Goal: Answer question/provide support: Share knowledge or assist other users

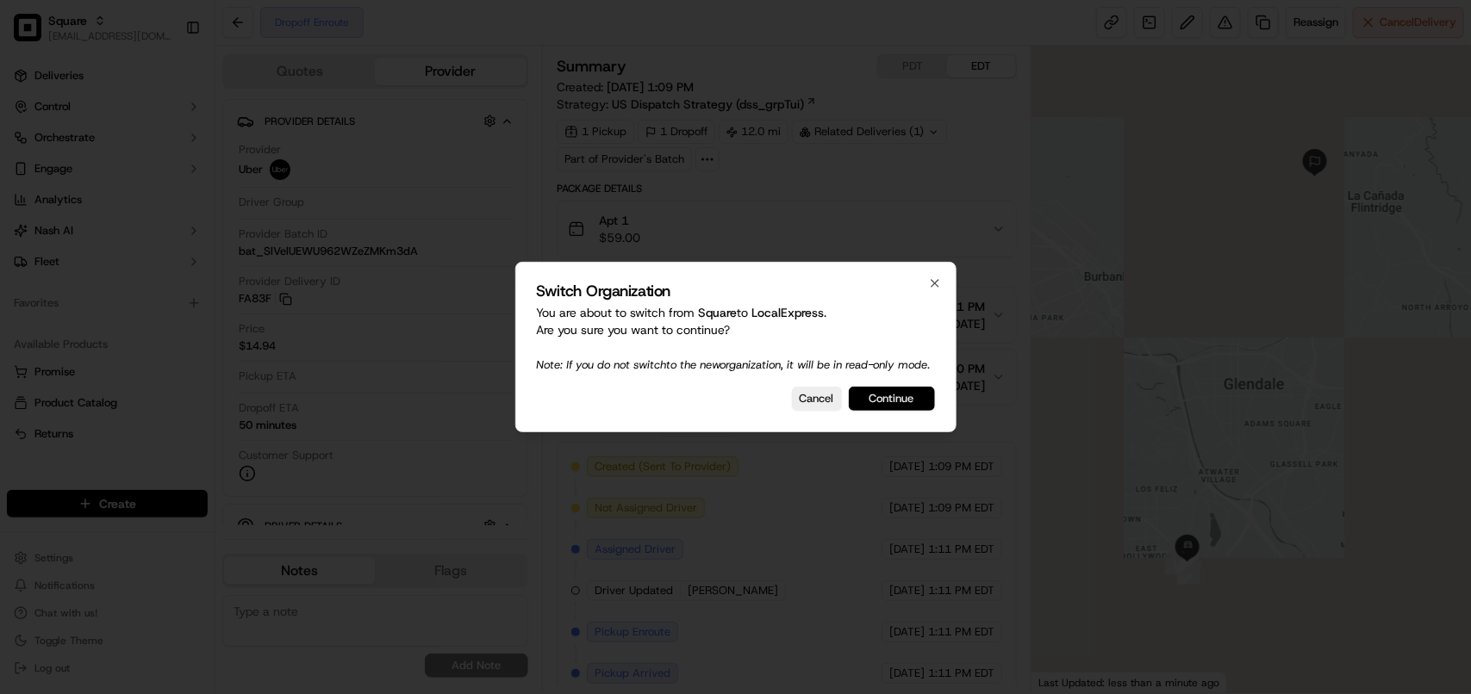
click at [879, 408] on button "Continue" at bounding box center [892, 399] width 86 height 24
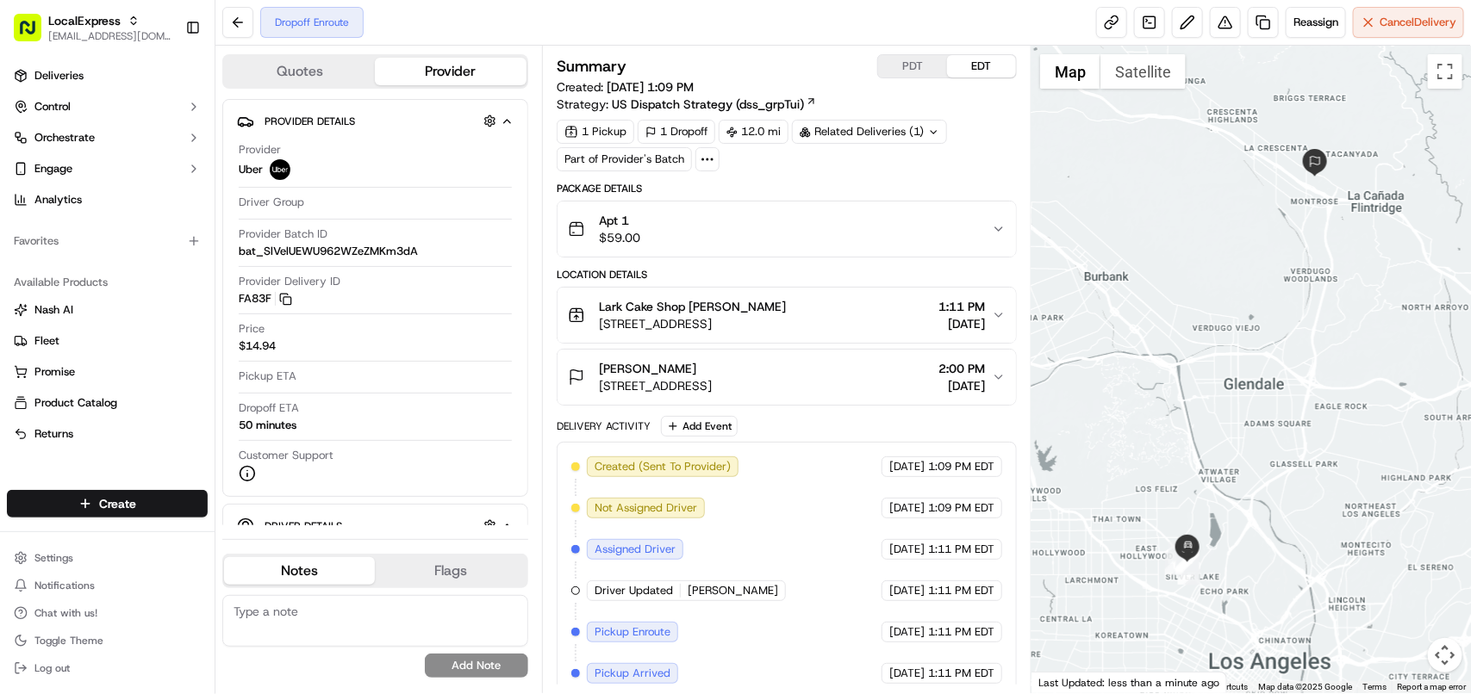
click at [853, 134] on div "Related Deliveries (1)" at bounding box center [869, 132] width 155 height 24
click at [877, 175] on span "ord_GbbTVm7qmEVxS9WxFBDfj8" at bounding box center [888, 173] width 177 height 16
click at [907, 63] on button "PDT" at bounding box center [912, 66] width 69 height 22
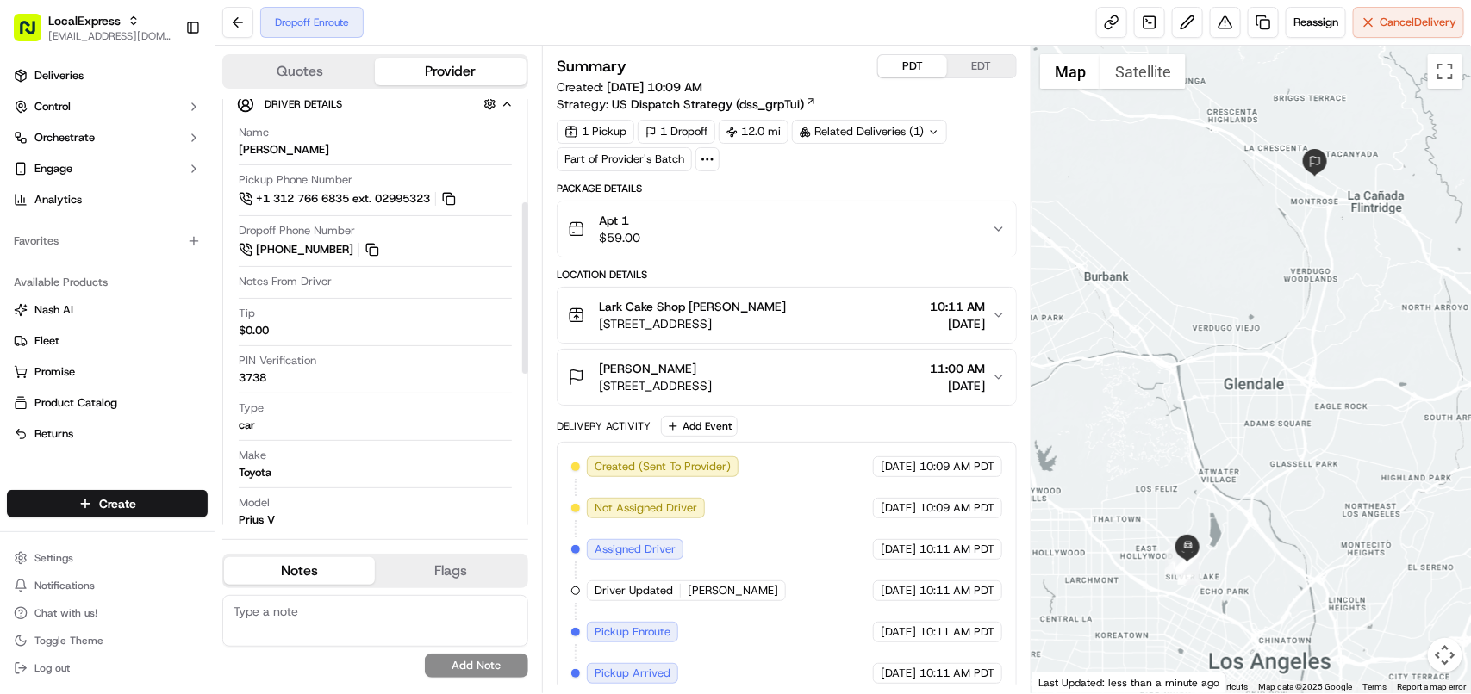
scroll to position [431, 0]
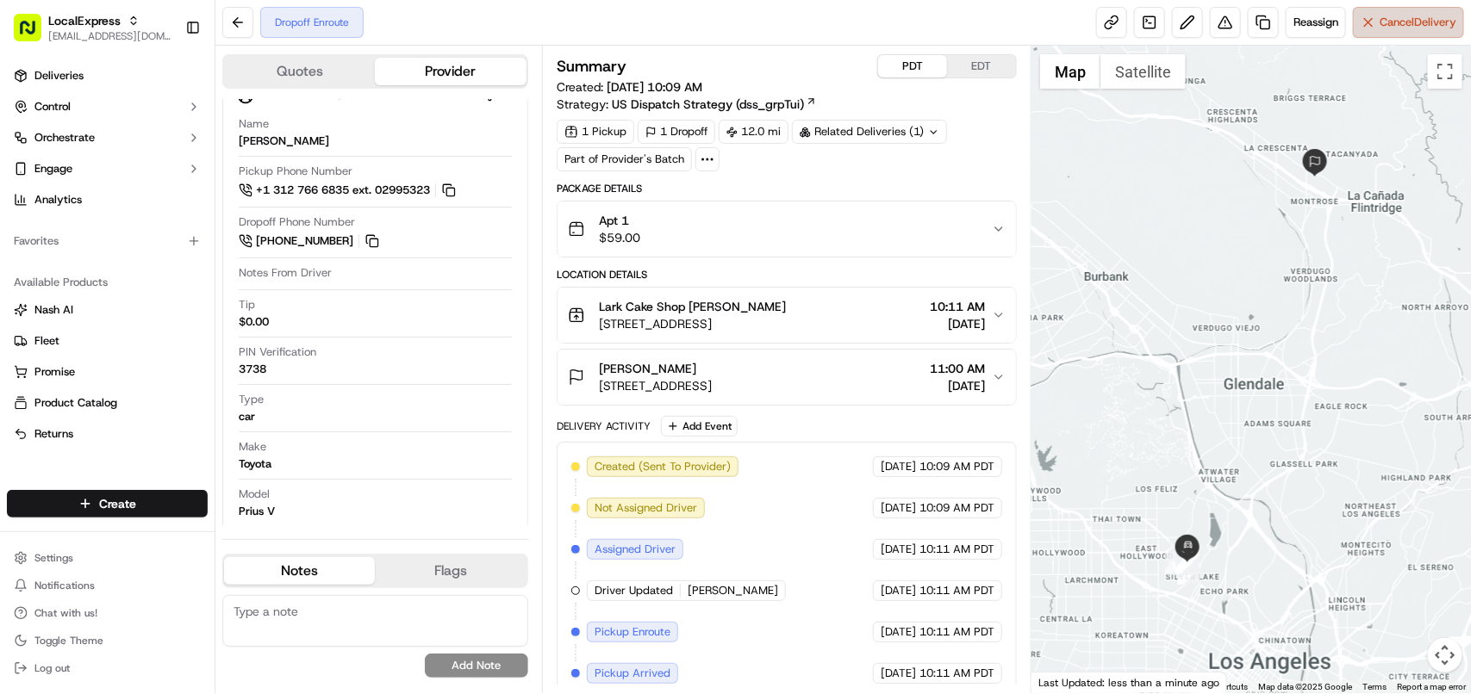
click at [1406, 22] on span "Cancel Delivery" at bounding box center [1417, 23] width 77 height 16
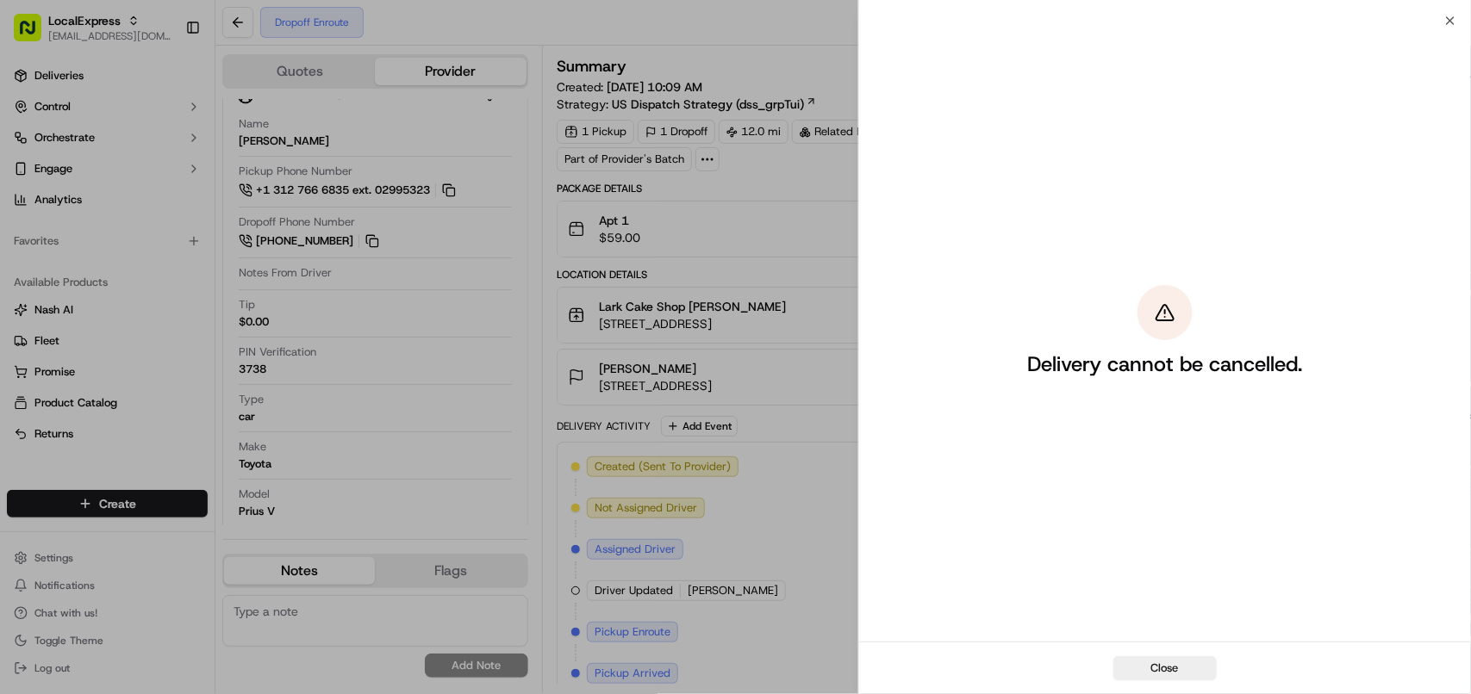
click at [1450, 22] on div "Delivery cannot be cancelled." at bounding box center [1165, 331] width 612 height 621
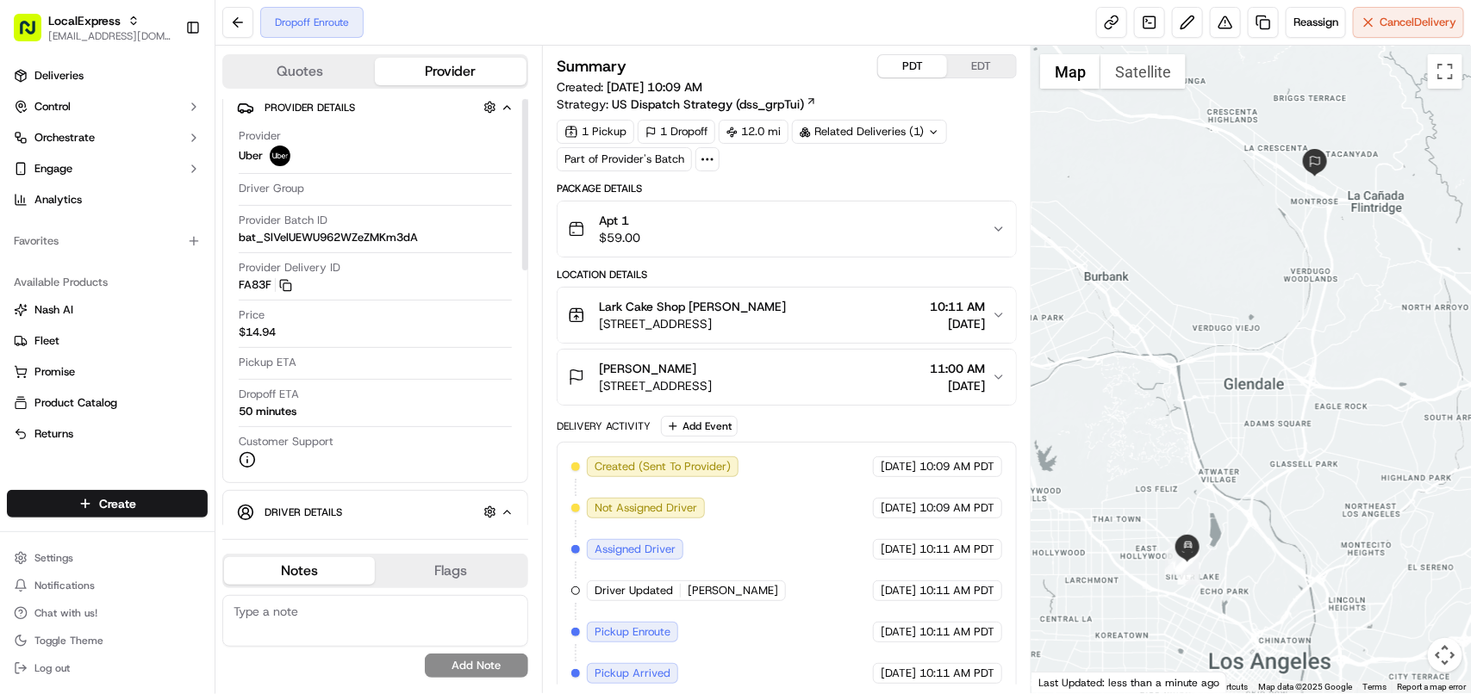
scroll to position [0, 0]
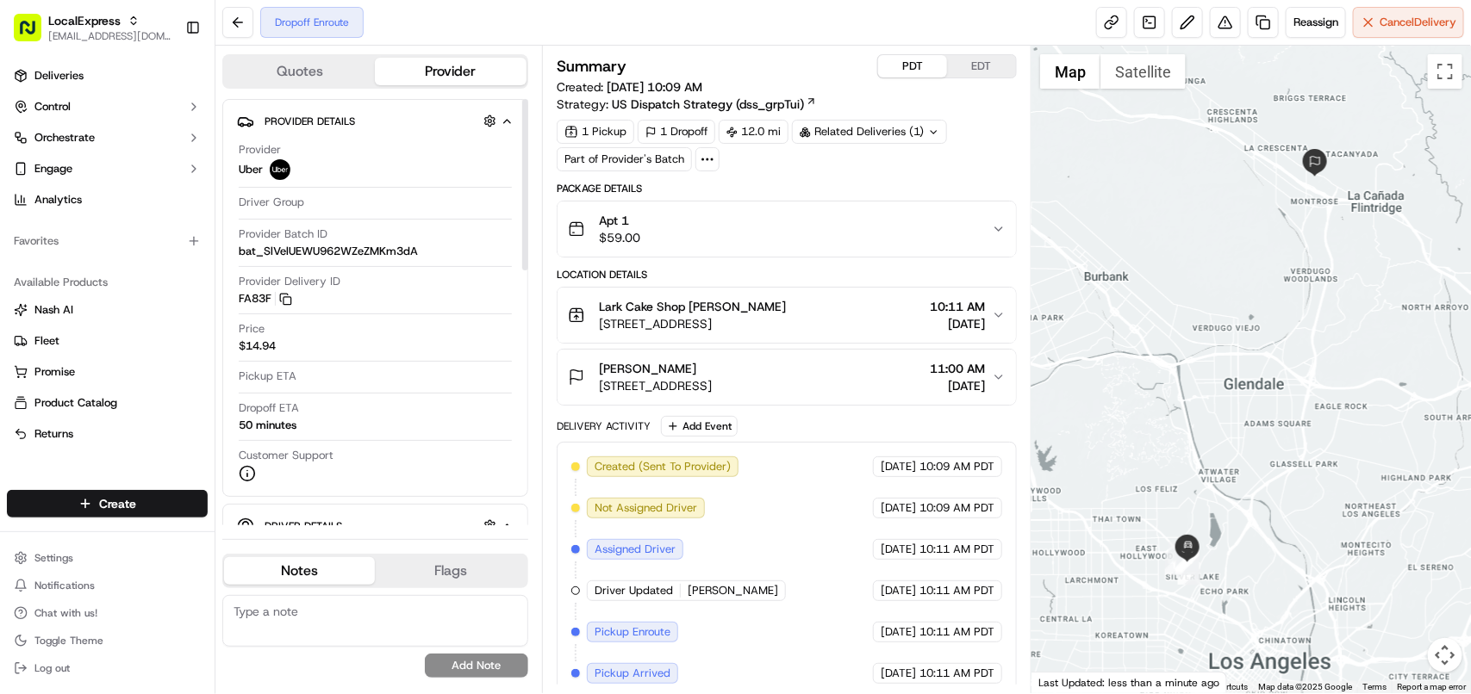
drag, startPoint x: 526, startPoint y: 356, endPoint x: 539, endPoint y: 148, distance: 208.1
click at [528, 148] on div at bounding box center [525, 184] width 6 height 171
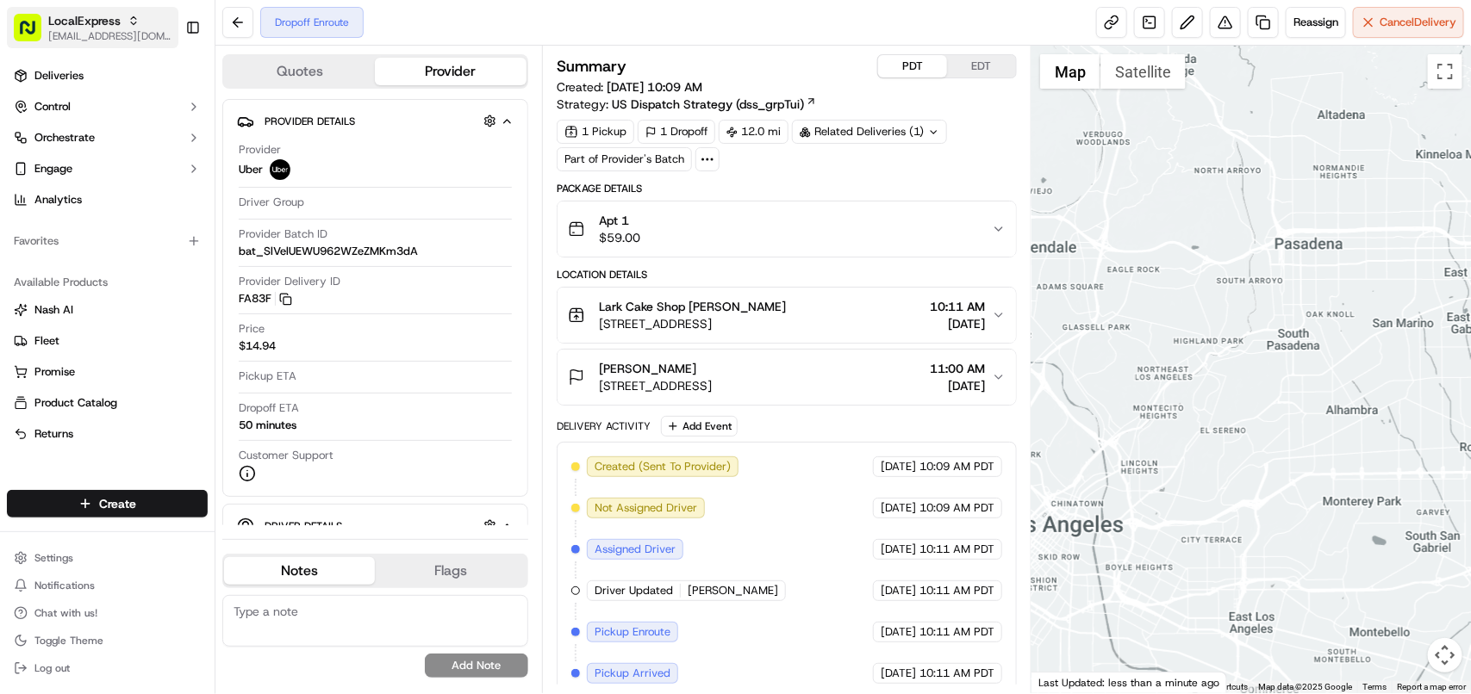
click at [116, 31] on span "[EMAIL_ADDRESS][DOMAIN_NAME]" at bounding box center [109, 36] width 123 height 14
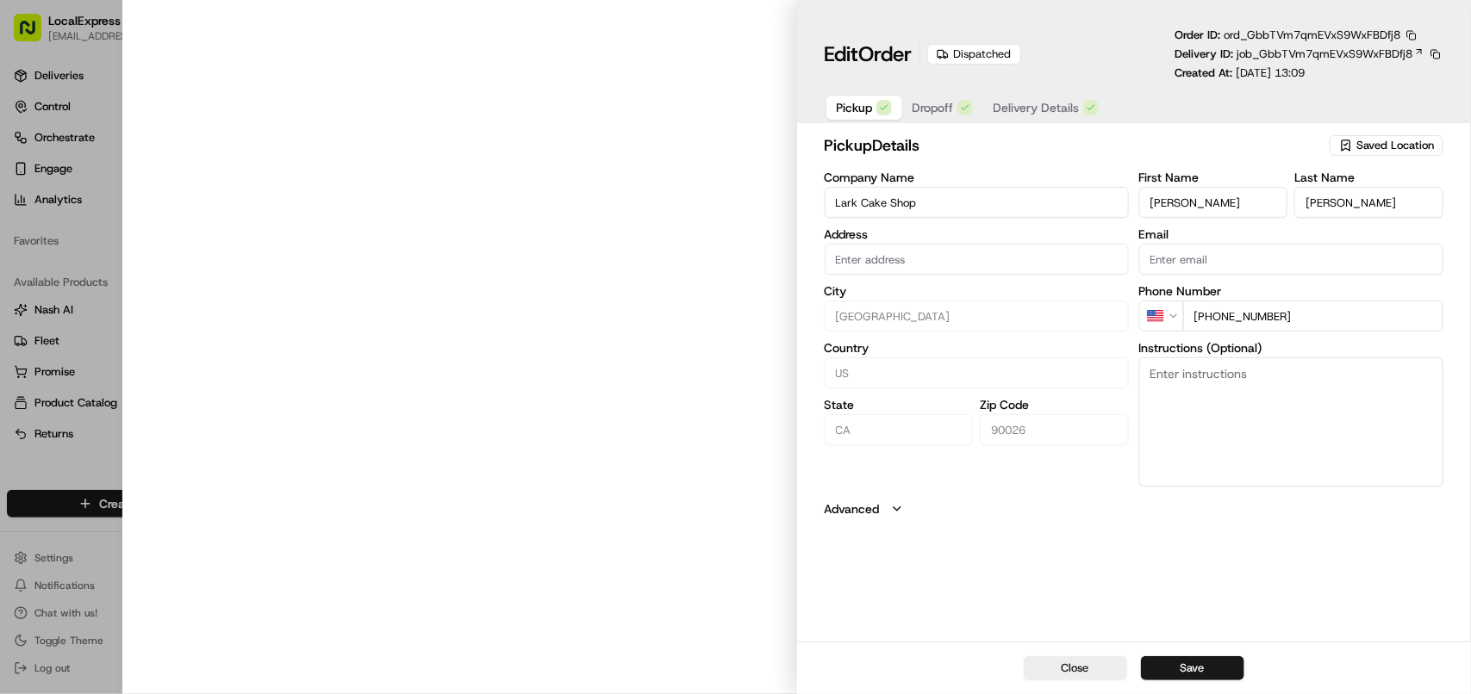
type input "[STREET_ADDRESS]"
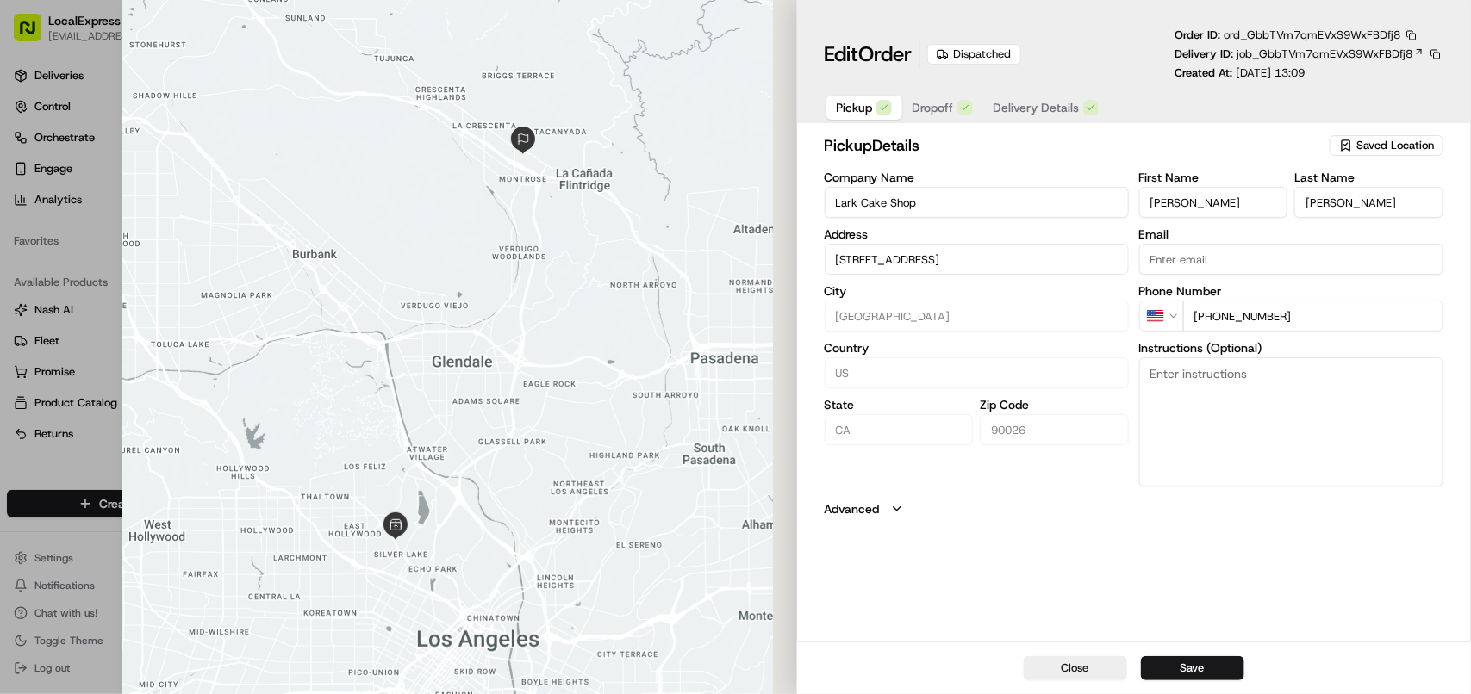
click at [1294, 56] on span "job_GbbTVm7qmEVxS9WxFBDfj8" at bounding box center [1324, 55] width 176 height 16
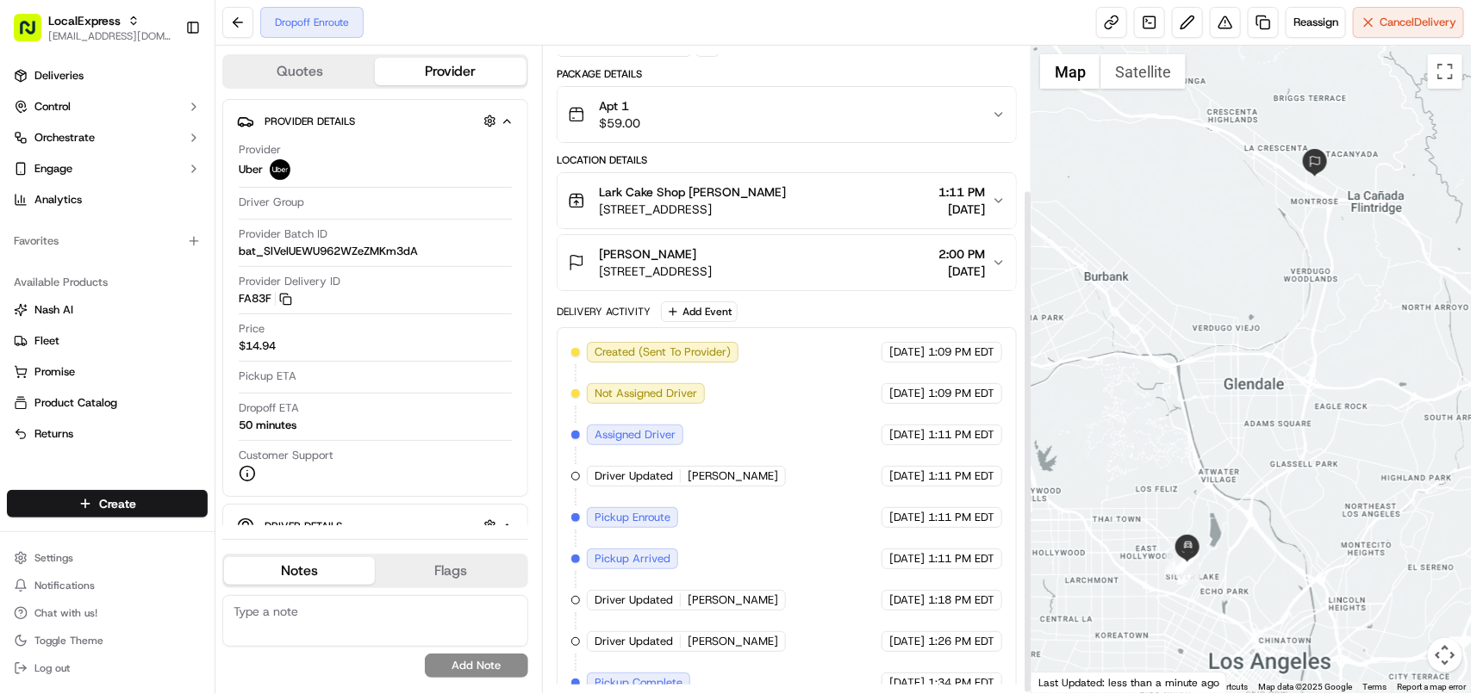
scroll to position [185, 0]
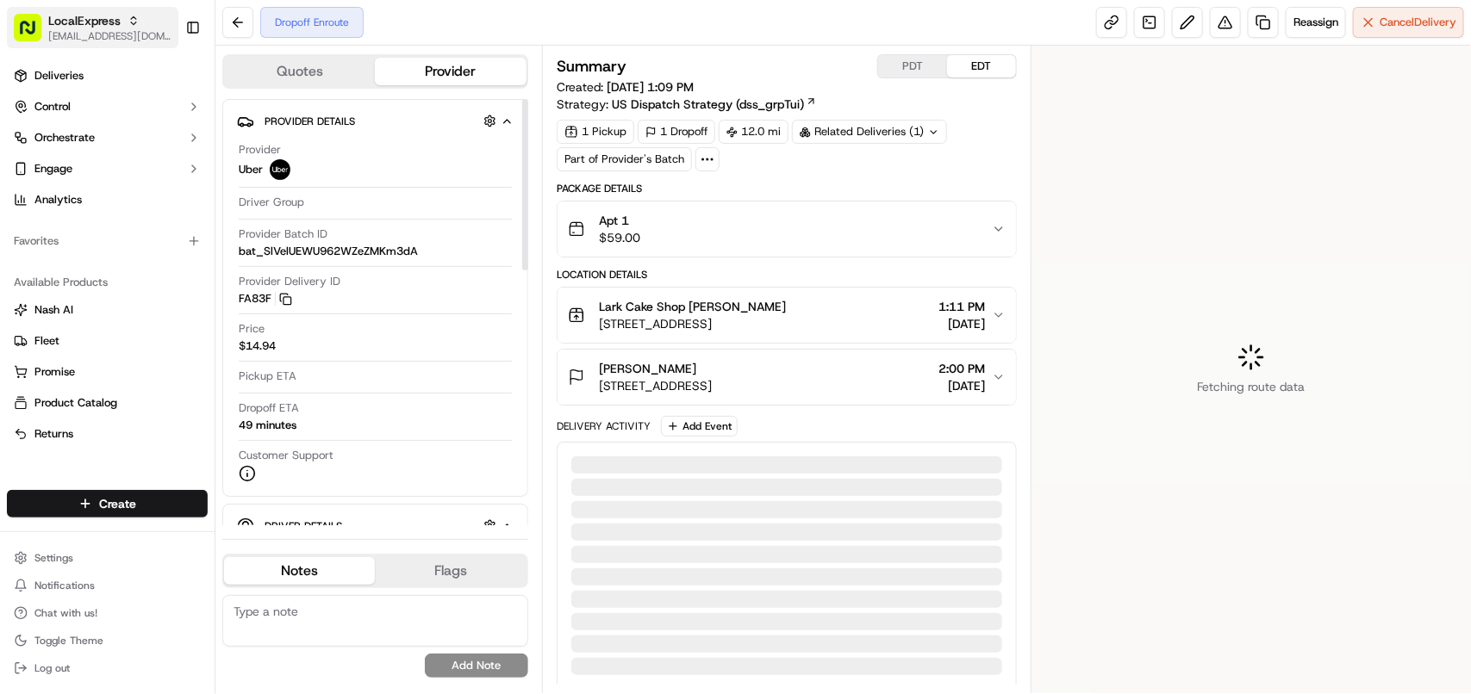
click at [131, 22] on icon "button" at bounding box center [133, 23] width 5 height 3
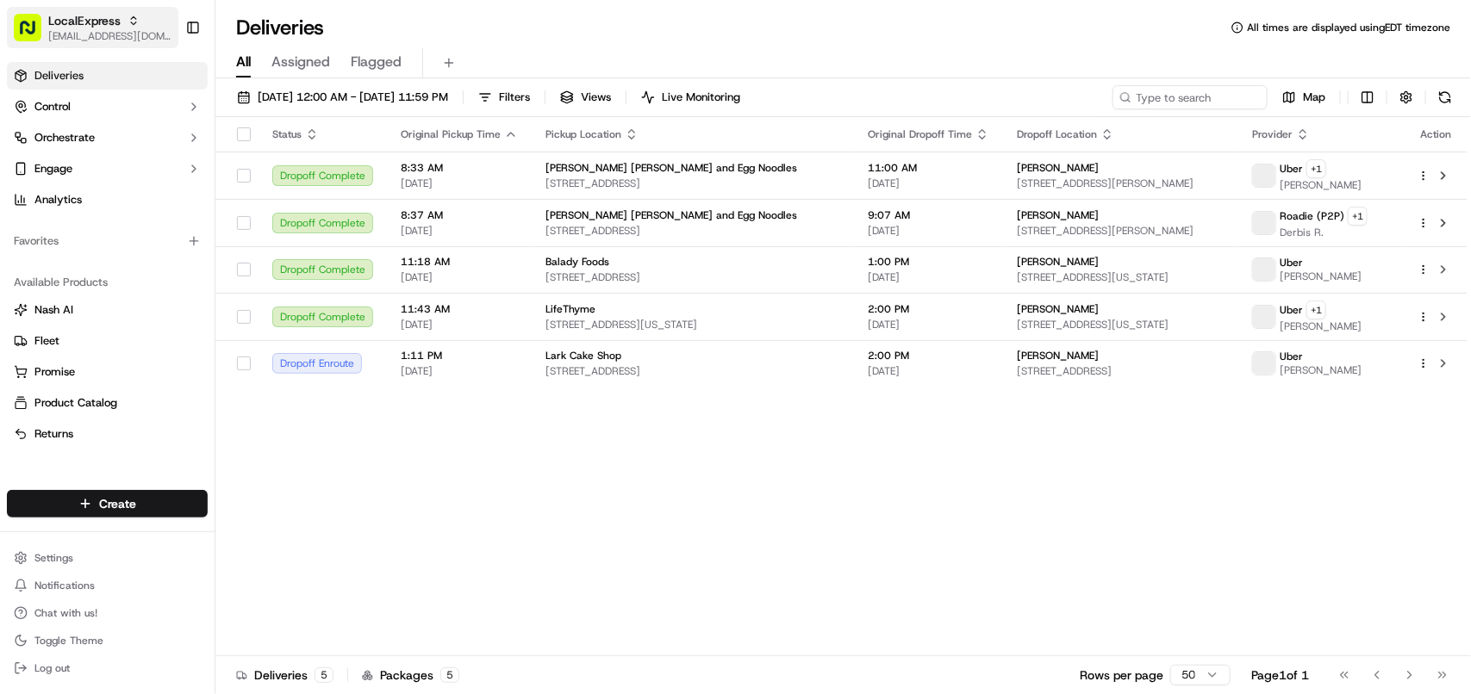
click at [159, 27] on button "LocalExpress avaldez@nashhelp.com" at bounding box center [92, 27] width 171 height 41
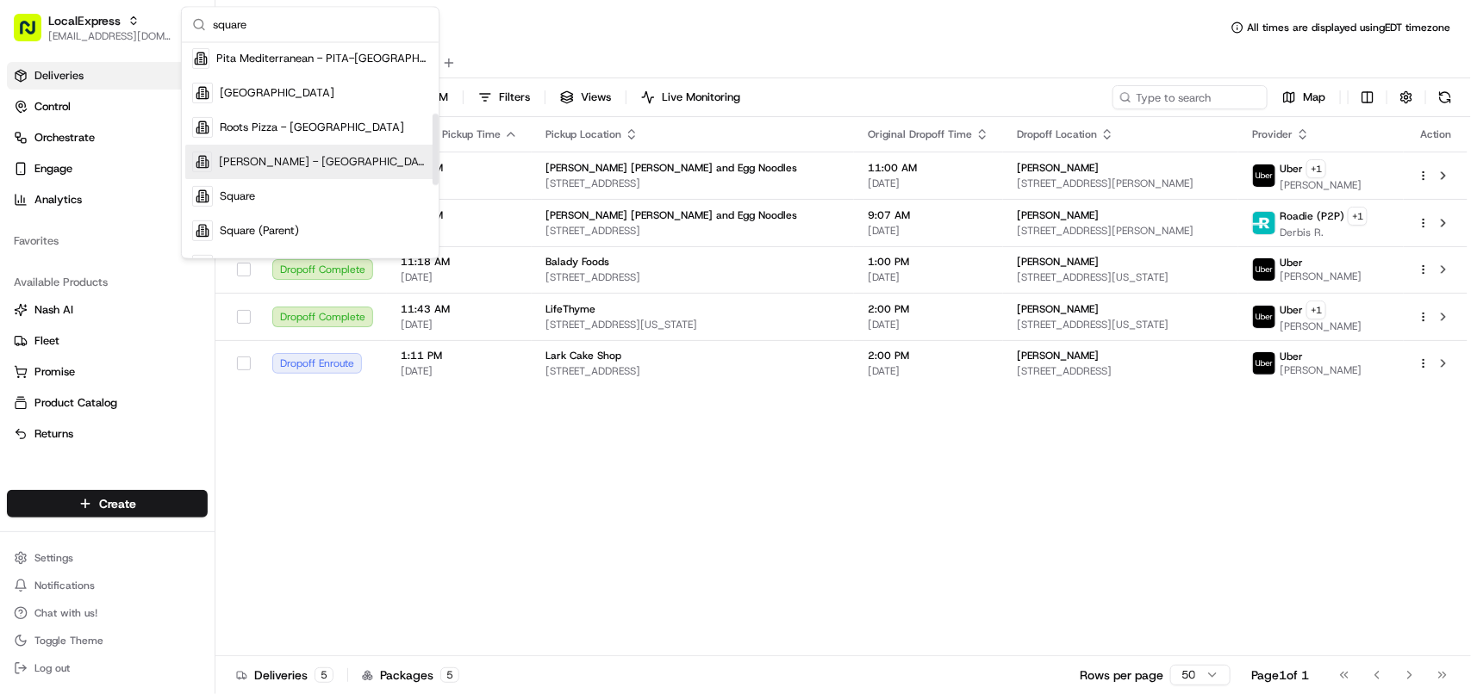
scroll to position [215, 0]
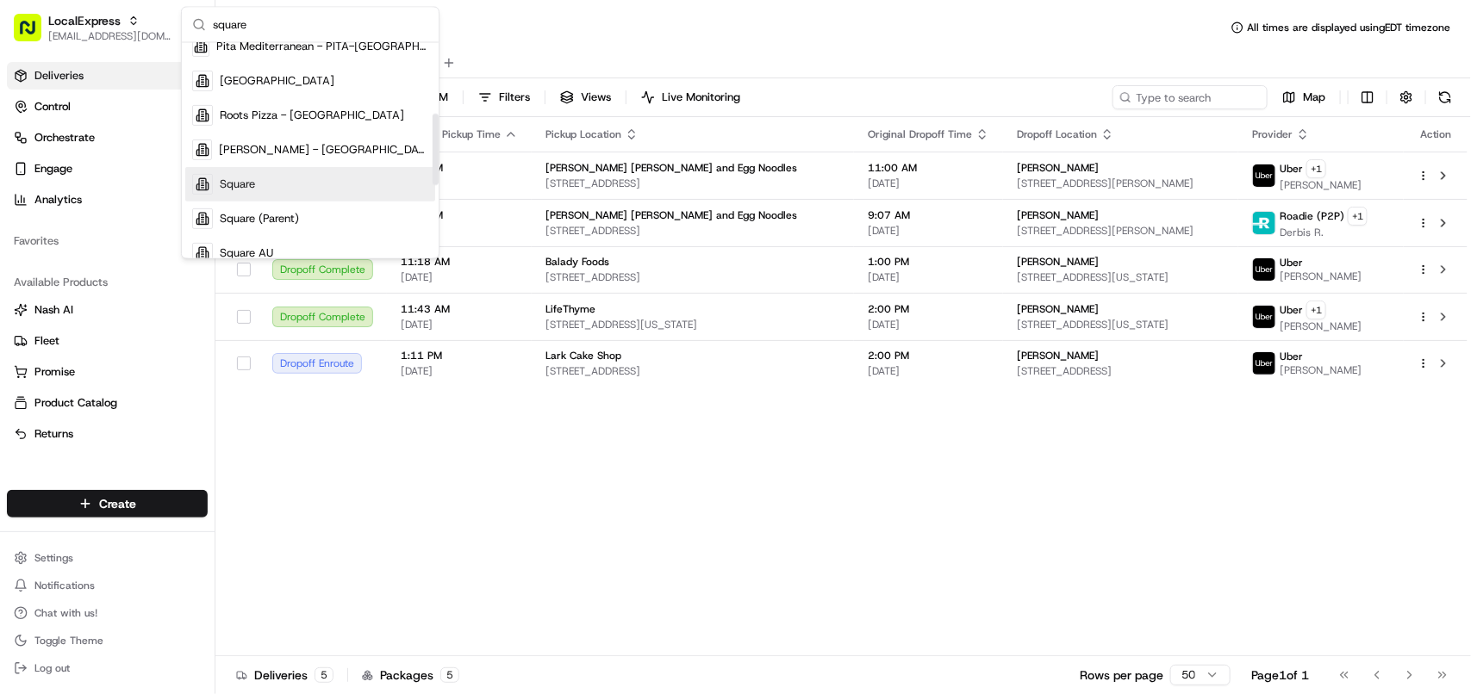
type input "square"
click at [268, 181] on div "Square" at bounding box center [310, 184] width 250 height 34
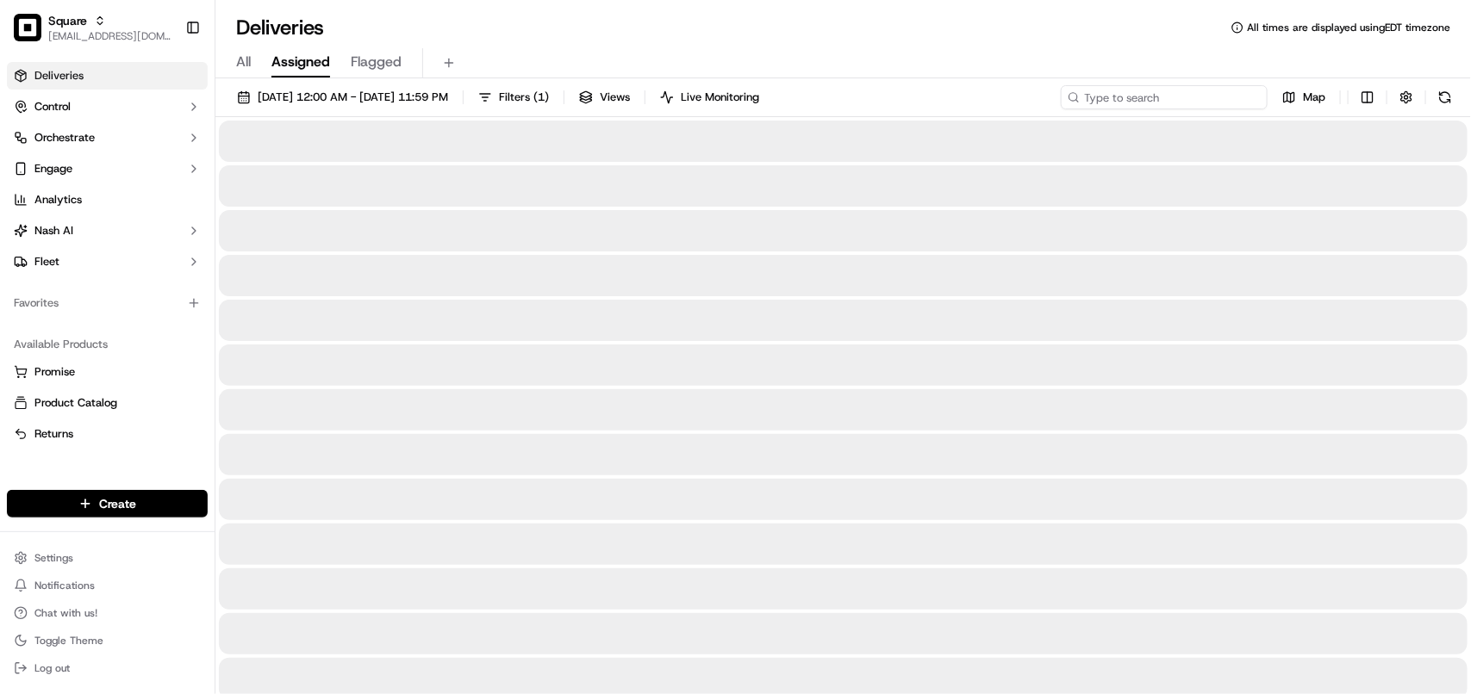
click at [1160, 106] on input at bounding box center [1164, 97] width 207 height 24
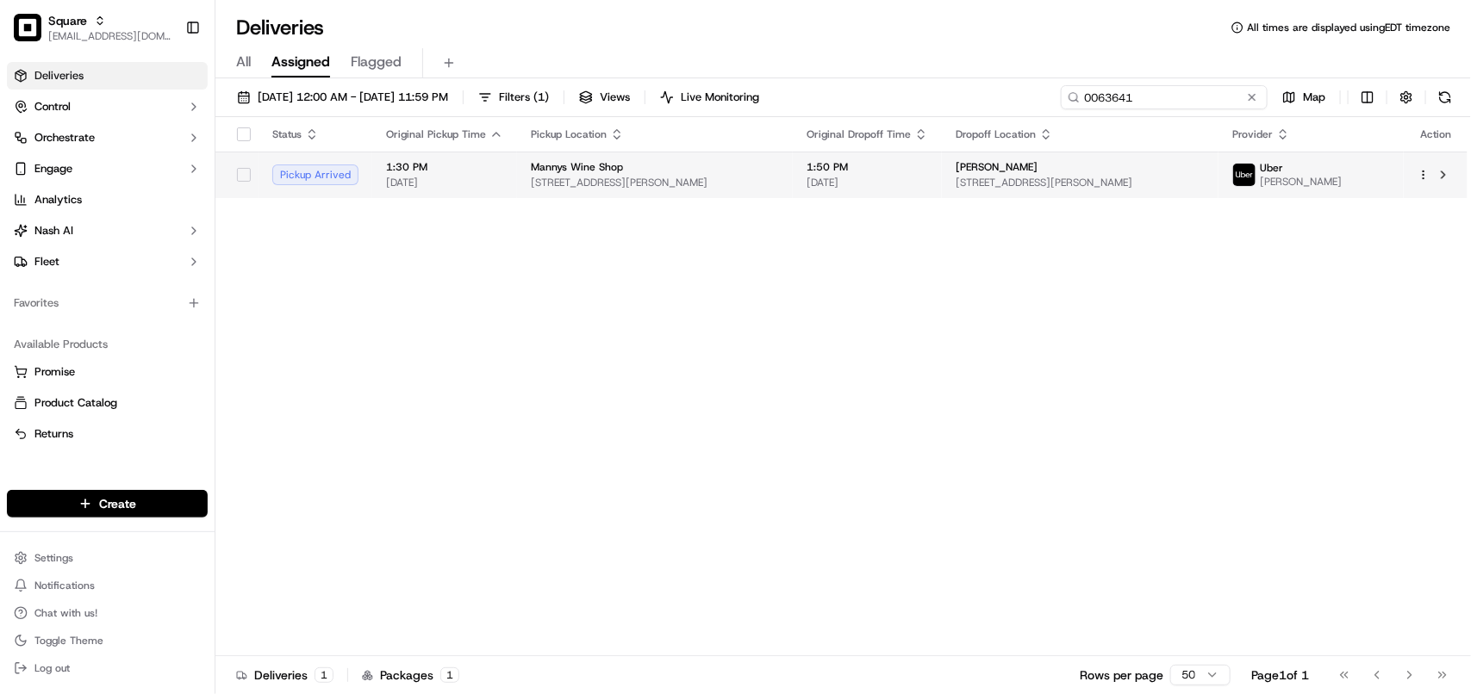
type input "0063641"
click at [1130, 177] on span "381 MacDonough St #1, Brooklyn, NY 11233, USA" at bounding box center [1080, 183] width 248 height 14
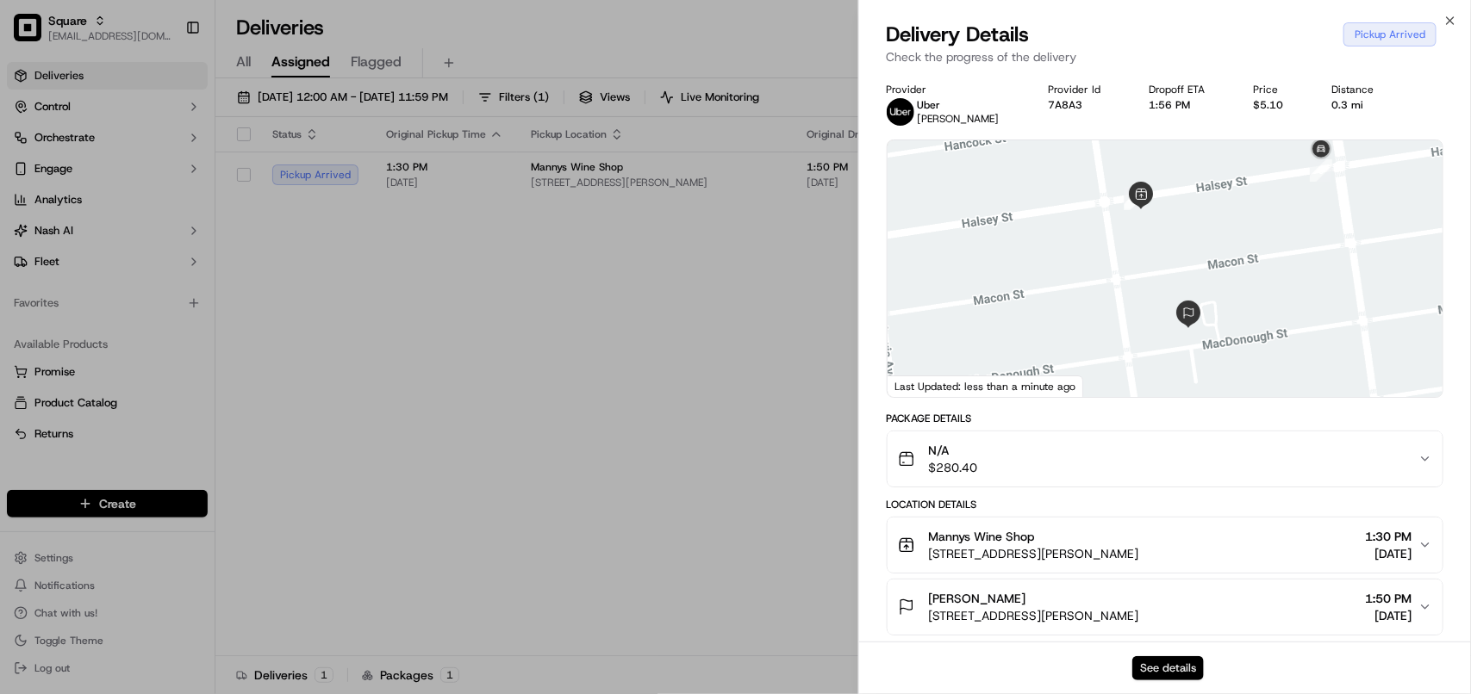
click at [1167, 657] on button "See details" at bounding box center [1168, 669] width 72 height 24
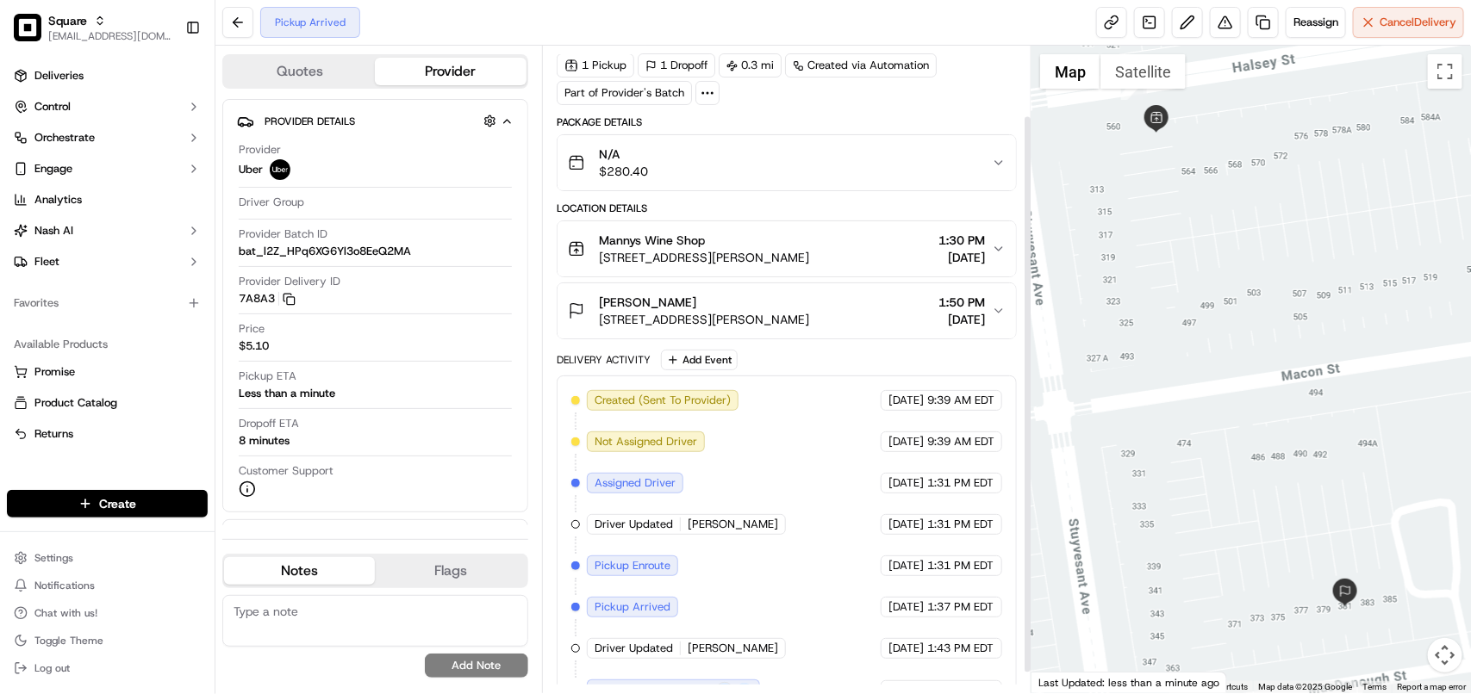
scroll to position [104, 0]
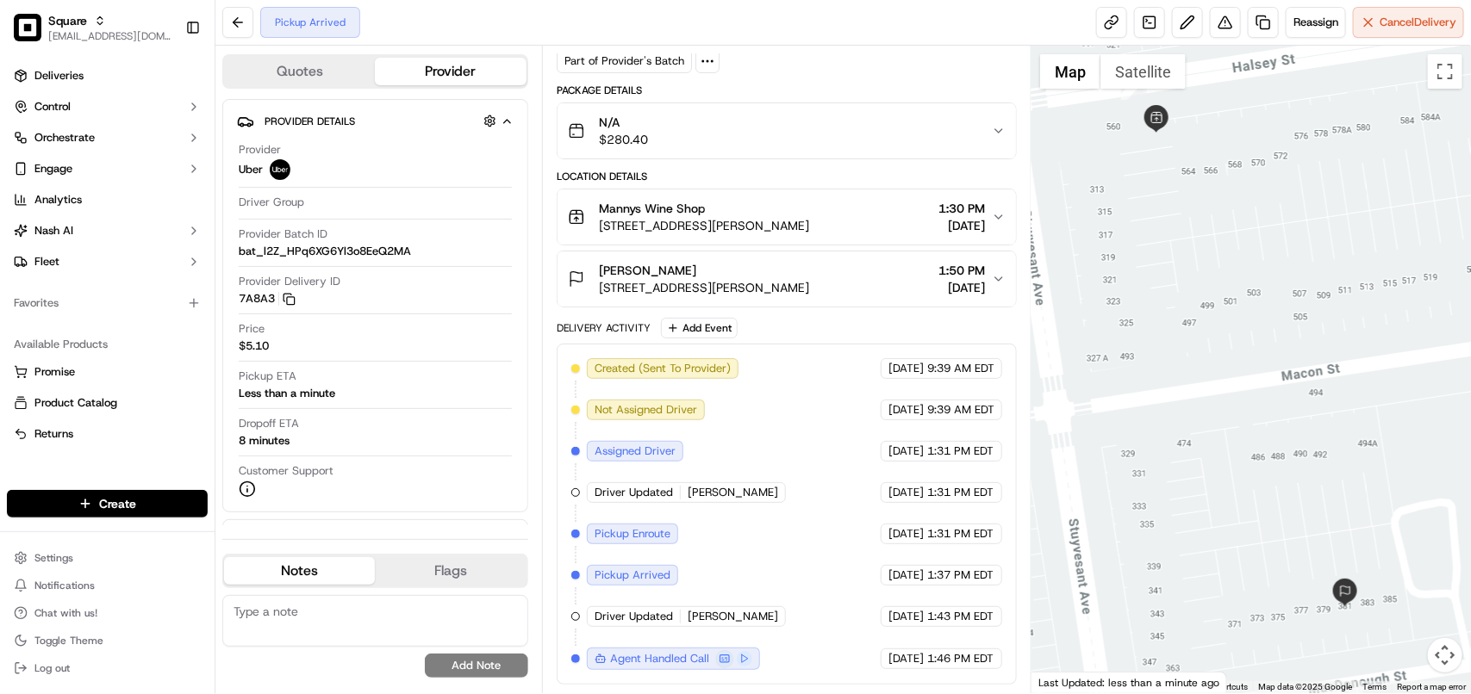
click at [982, 230] on span "[DATE]" at bounding box center [961, 225] width 47 height 17
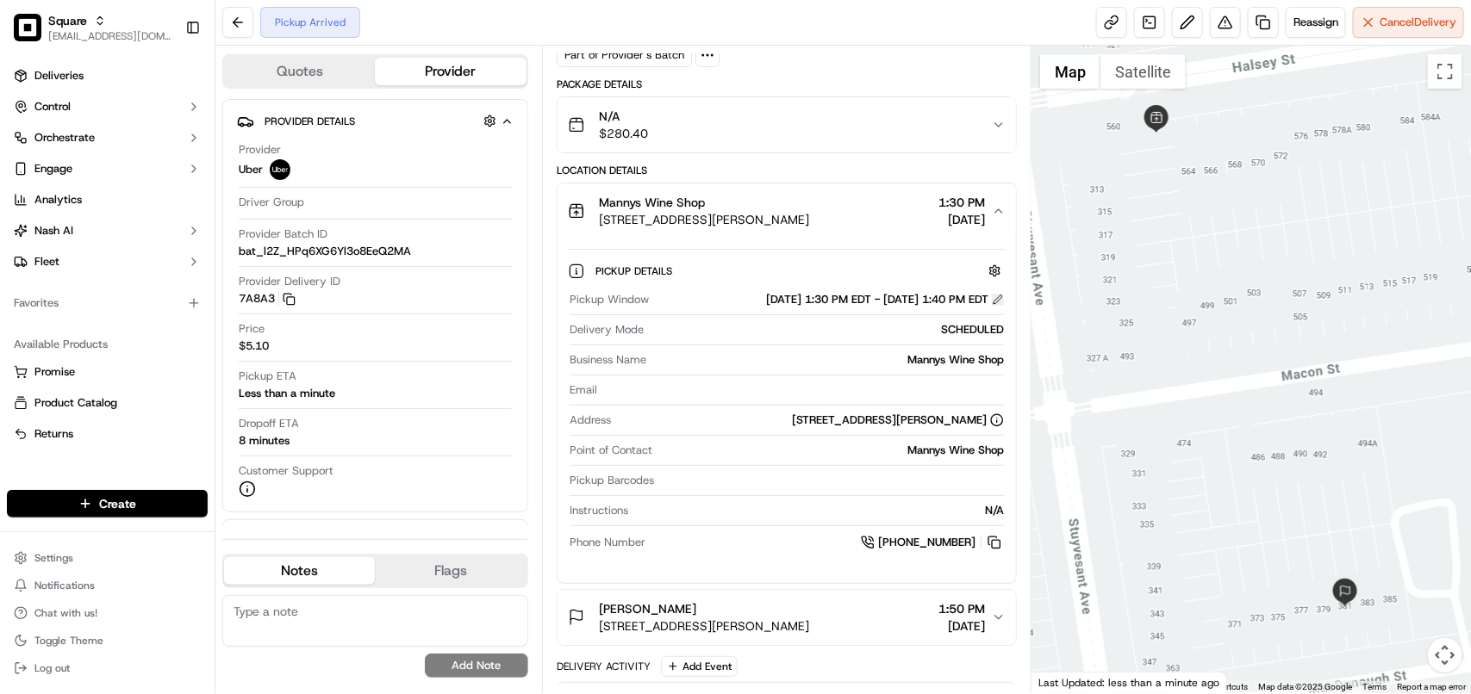
click at [993, 306] on button at bounding box center [998, 300] width 12 height 12
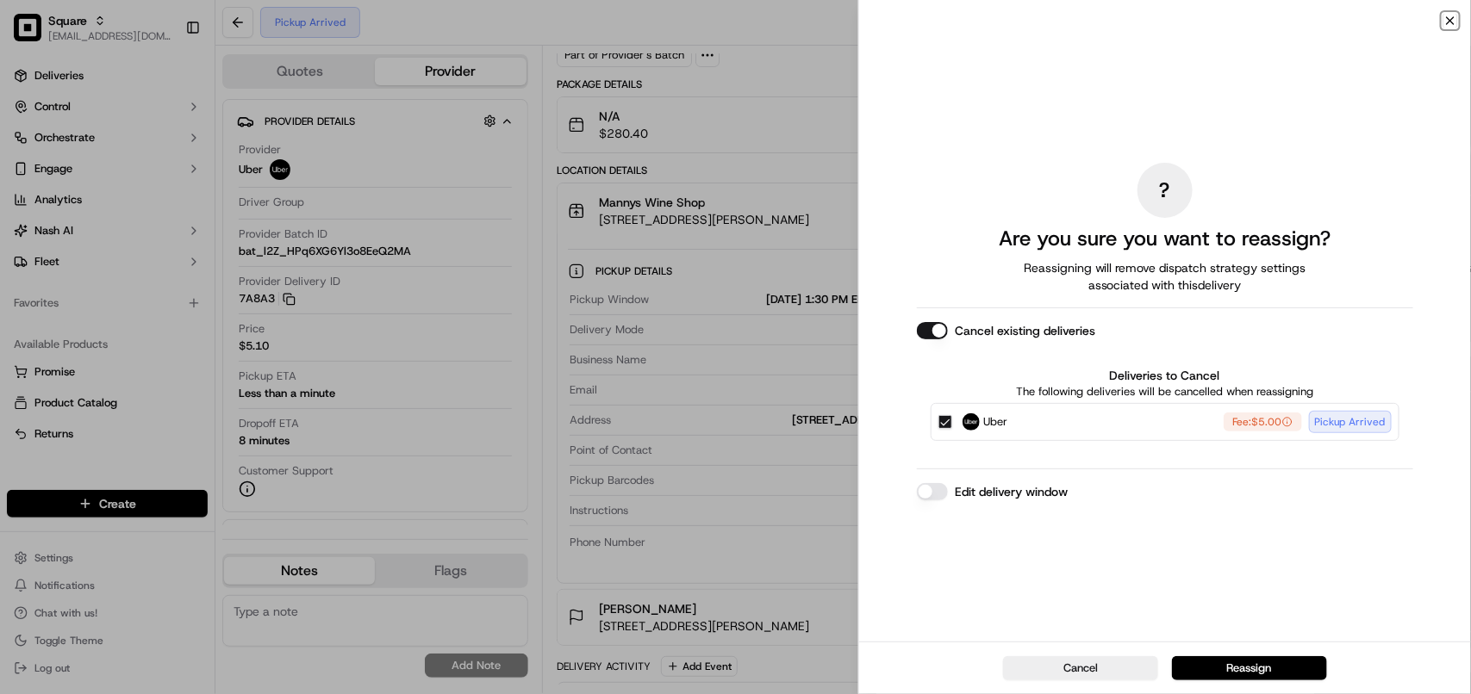
click at [1454, 17] on icon "button" at bounding box center [1450, 20] width 7 height 7
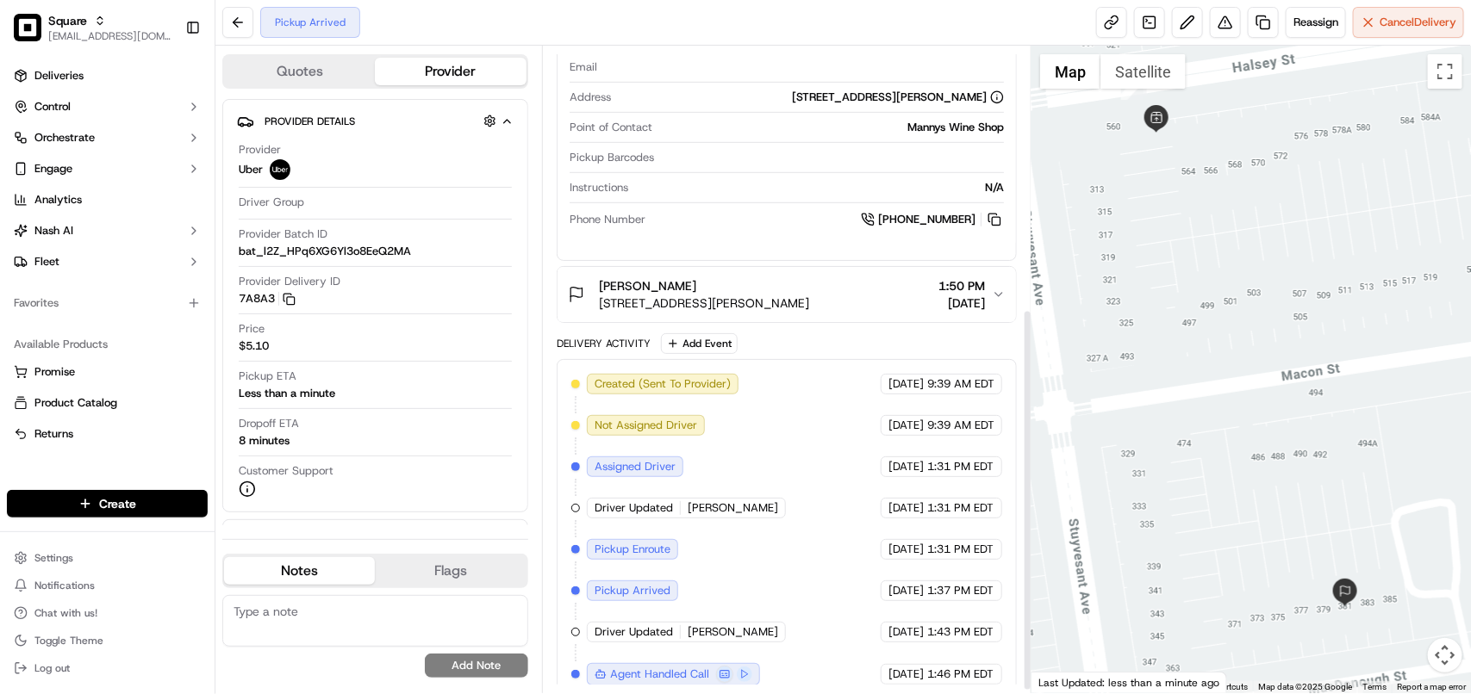
scroll to position [450, 0]
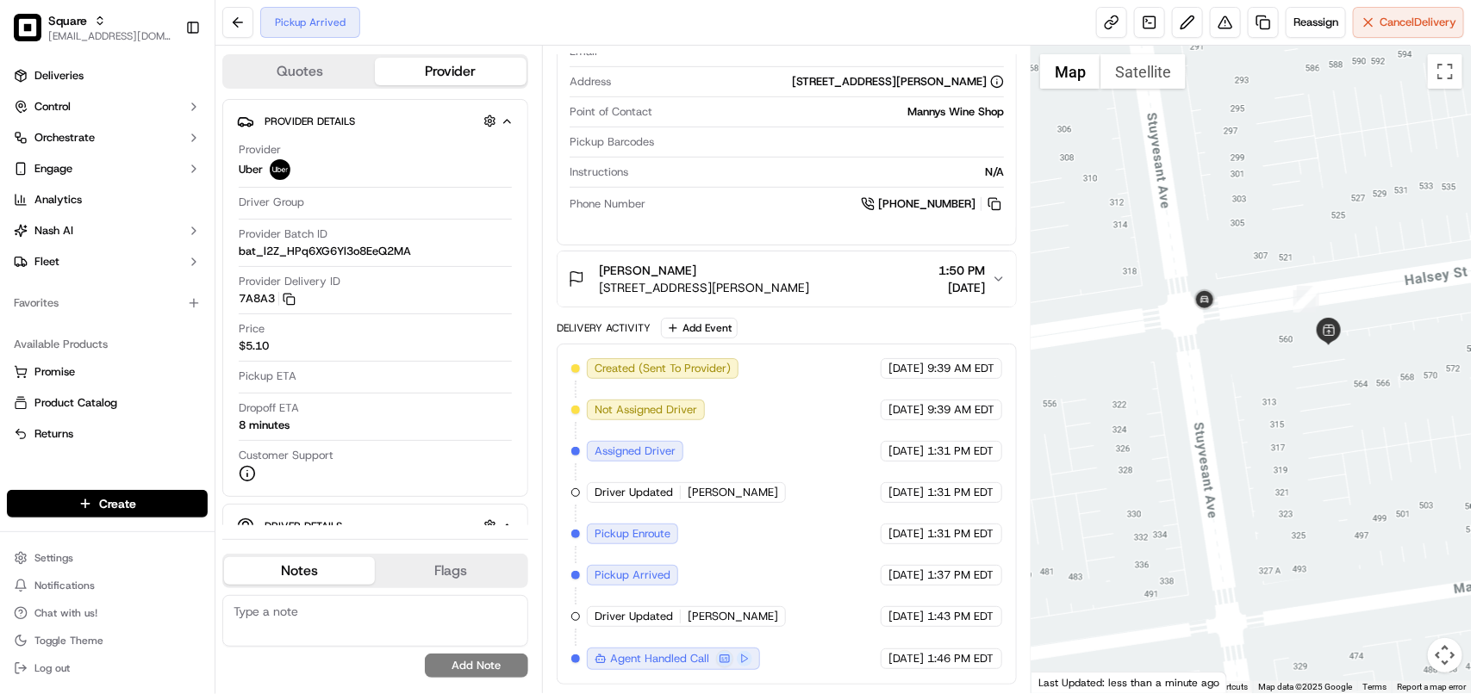
drag, startPoint x: 1146, startPoint y: 226, endPoint x: 1318, endPoint y: 442, distance: 276.5
click at [1318, 442] on div at bounding box center [1250, 370] width 439 height 648
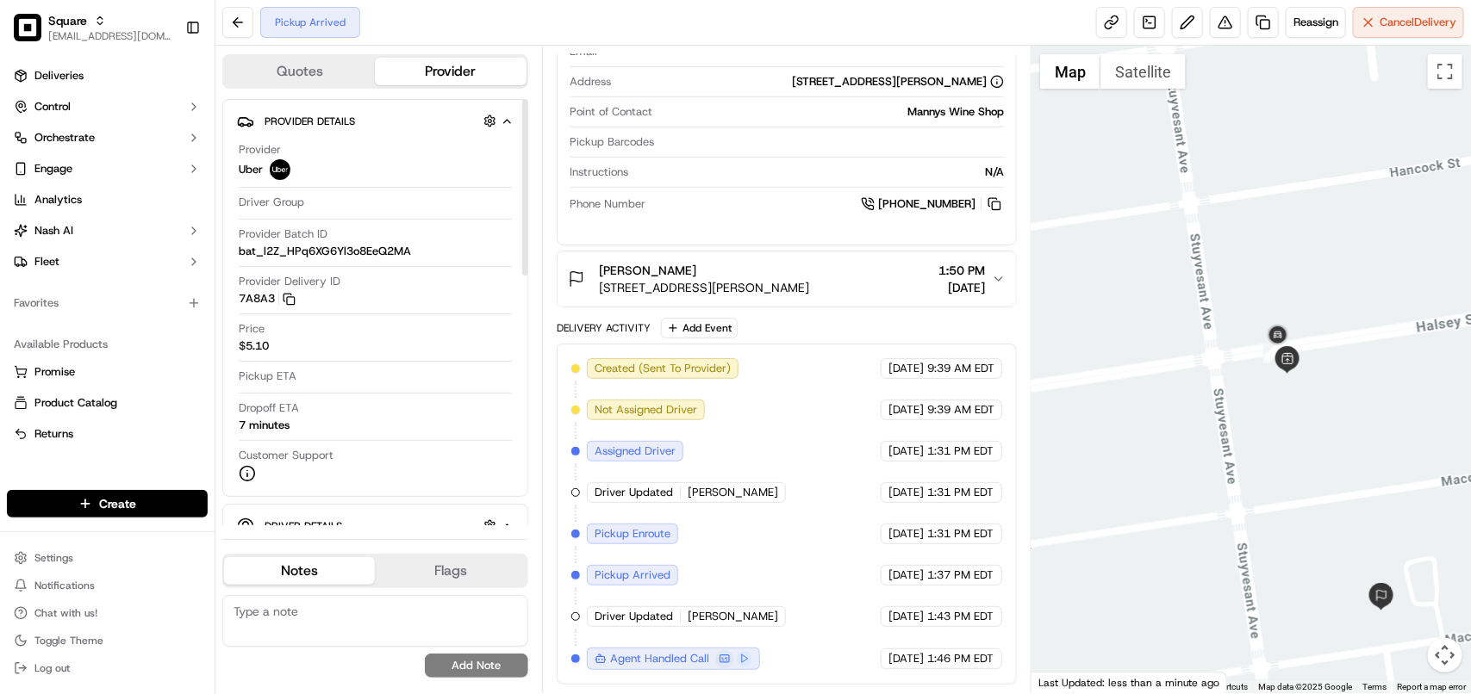
click at [350, 619] on textarea at bounding box center [375, 621] width 306 height 52
paste textarea "**Caller: Information: Merchant **Reason for calling: Delivery info **Reso: Inf…"
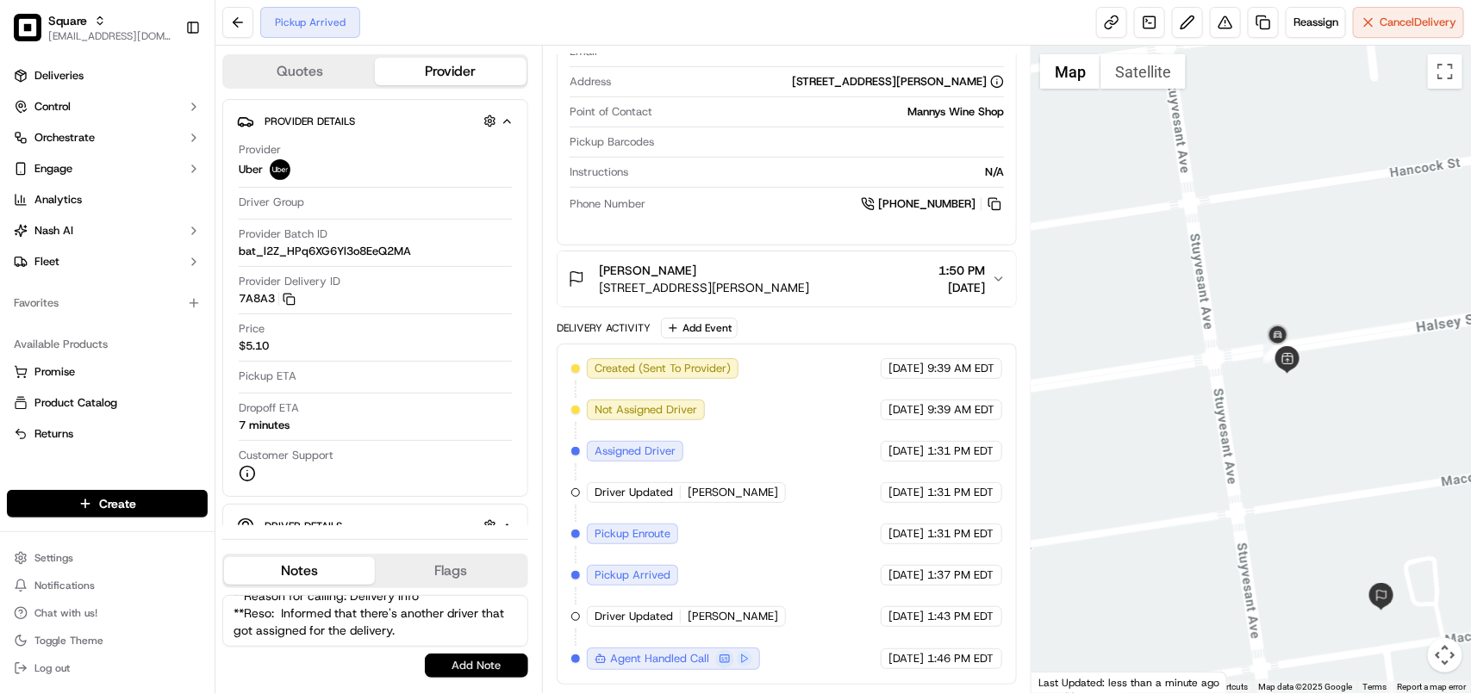
type textarea "**Caller: Information: Merchant **Reason for calling: Delivery info **Reso: Inf…"
click at [475, 673] on button "Add Note" at bounding box center [476, 666] width 103 height 24
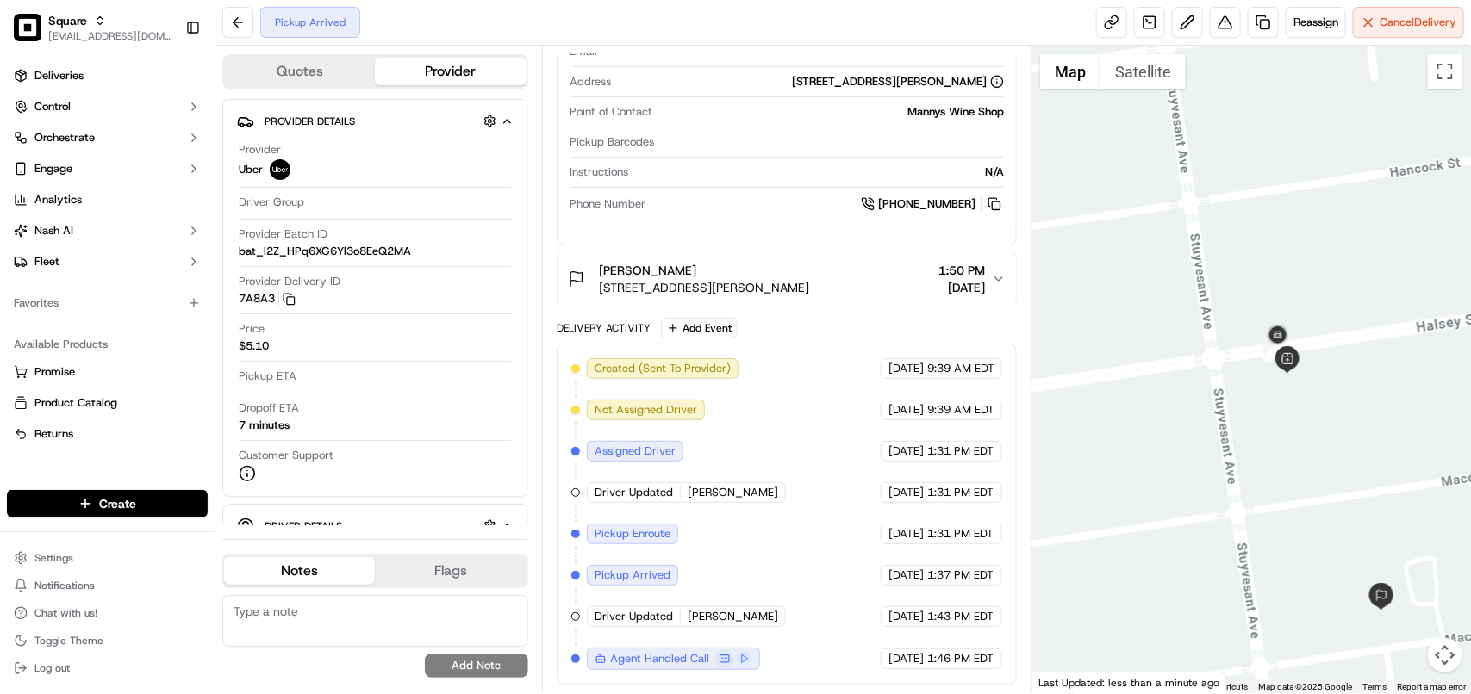
scroll to position [0, 0]
